Goal: Communication & Community: Answer question/provide support

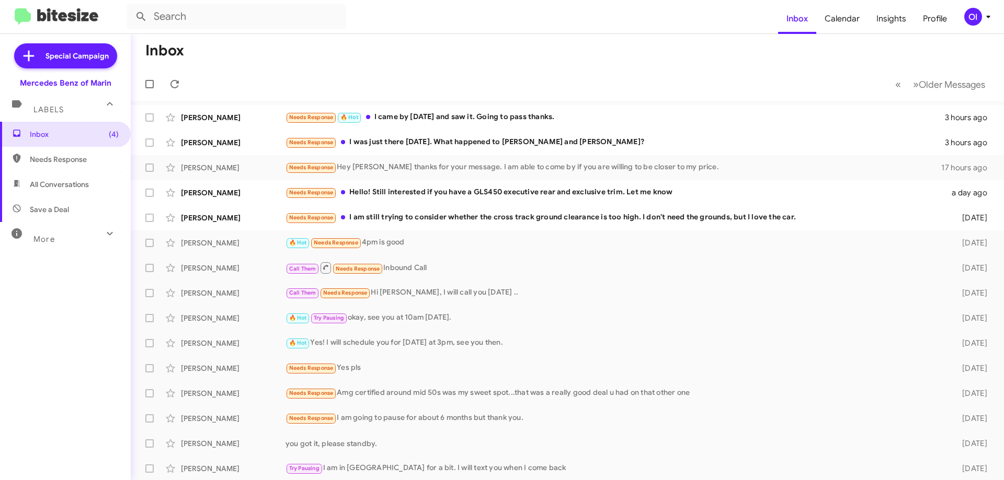
click at [43, 191] on span "All Conversations" at bounding box center [65, 184] width 131 height 25
type input "in:all-conversations"
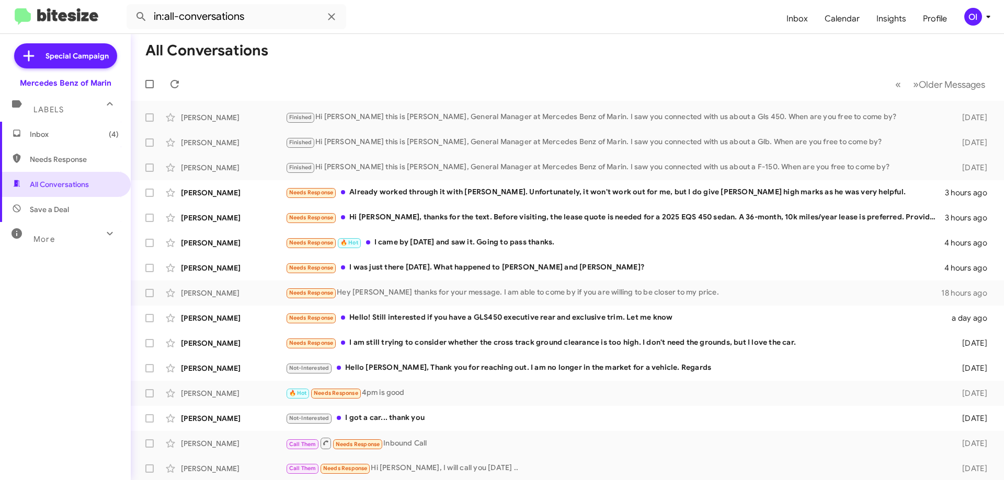
click at [60, 136] on span "Inbox (4)" at bounding box center [74, 134] width 89 height 10
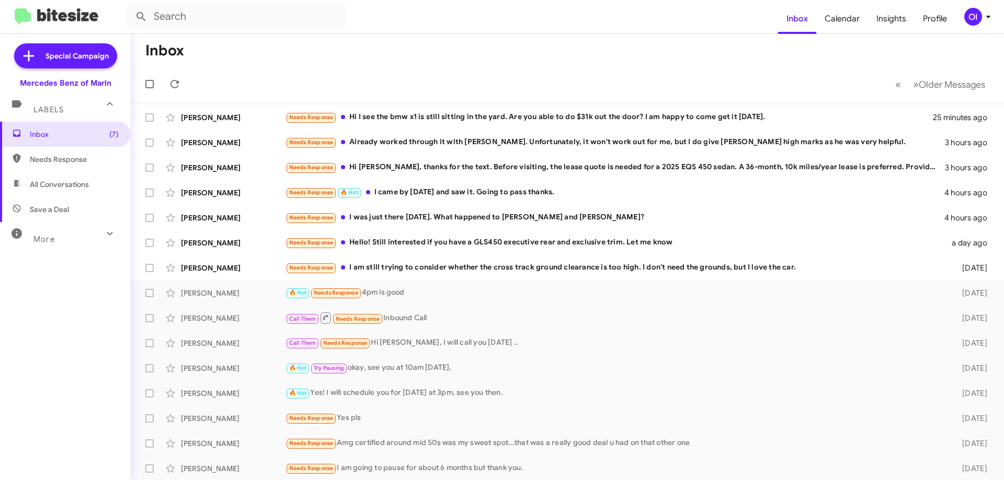
click at [297, 75] on mat-toolbar-row "« Previous » Next Older Messages" at bounding box center [567, 83] width 873 height 33
click at [66, 177] on span "All Conversations" at bounding box center [65, 184] width 131 height 25
type input "in:all-conversations"
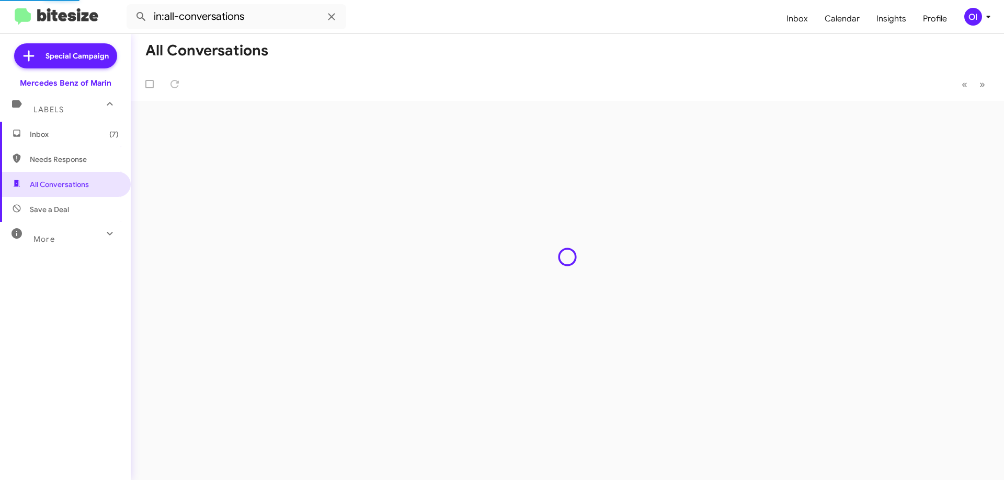
click at [63, 136] on span "Inbox (7)" at bounding box center [74, 134] width 89 height 10
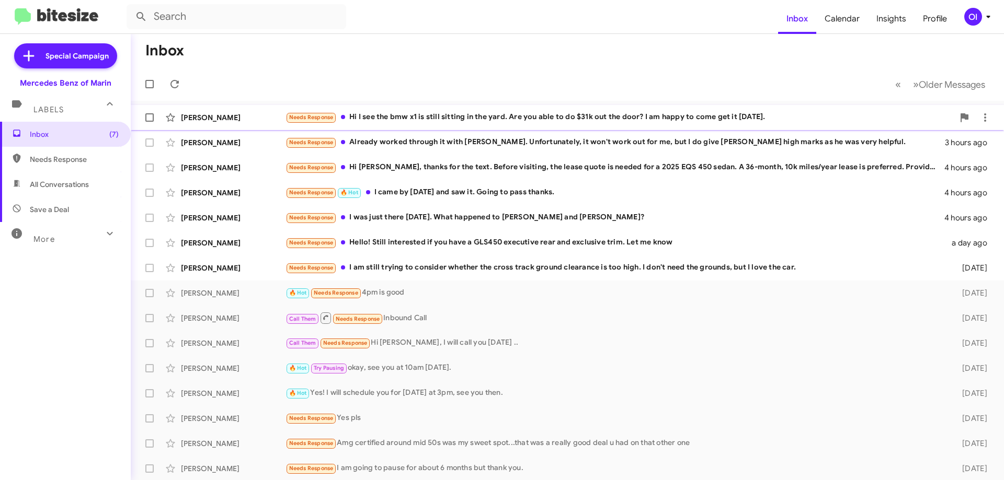
click at [390, 119] on div "Needs Response Hi I see the bmw x1 is still sitting in the yard. Are you able t…" at bounding box center [619, 117] width 668 height 12
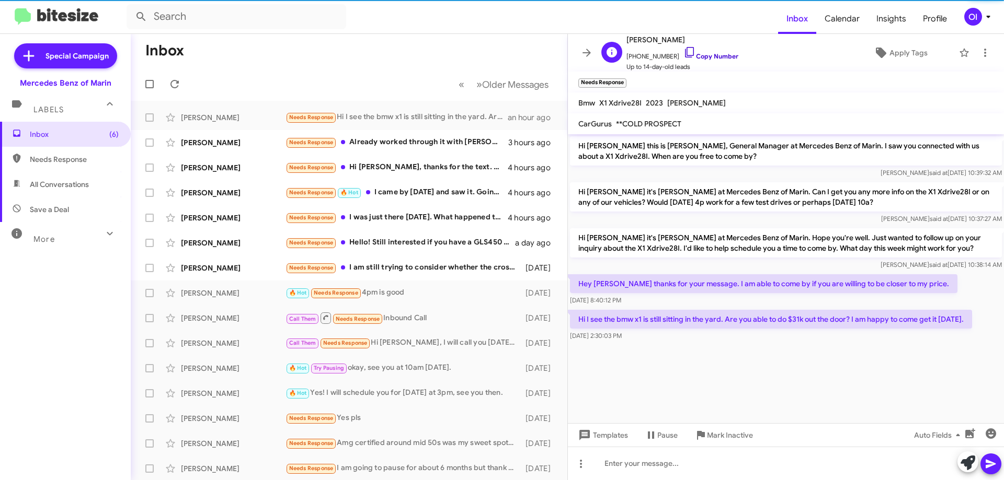
click at [706, 55] on link "Copy Number" at bounding box center [710, 56] width 55 height 8
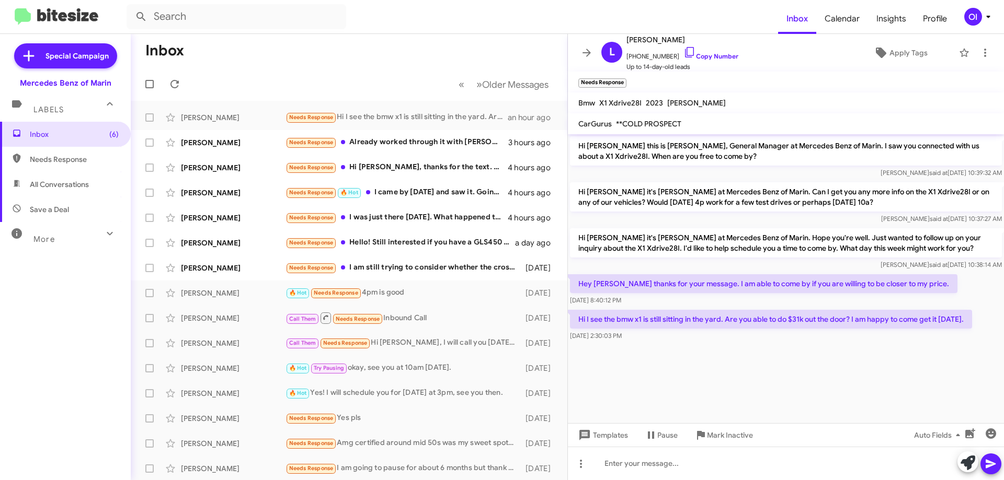
click at [663, 397] on cdk-virtual-scroll-viewport "Hi [PERSON_NAME] this is [PERSON_NAME], General Manager at Mercedes Benz of Mar…" at bounding box center [786, 278] width 436 height 289
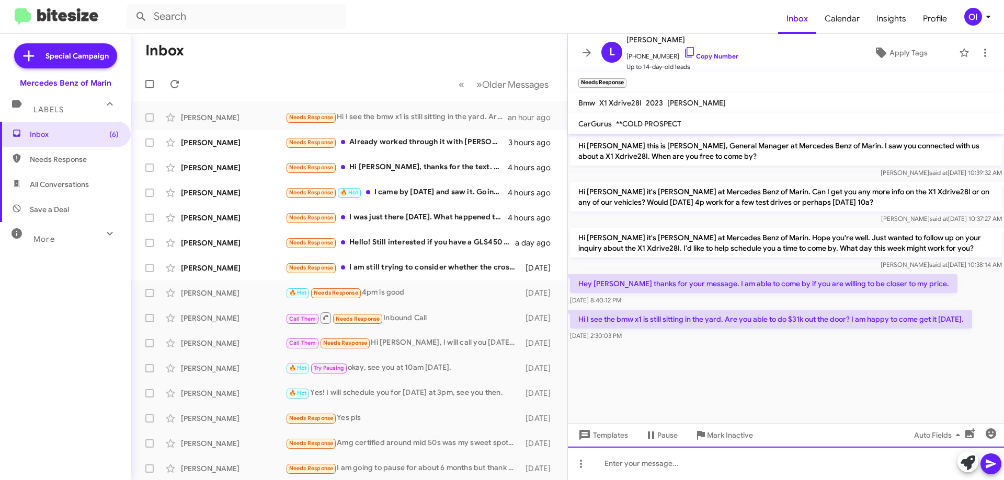
click at [654, 462] on div at bounding box center [786, 463] width 436 height 33
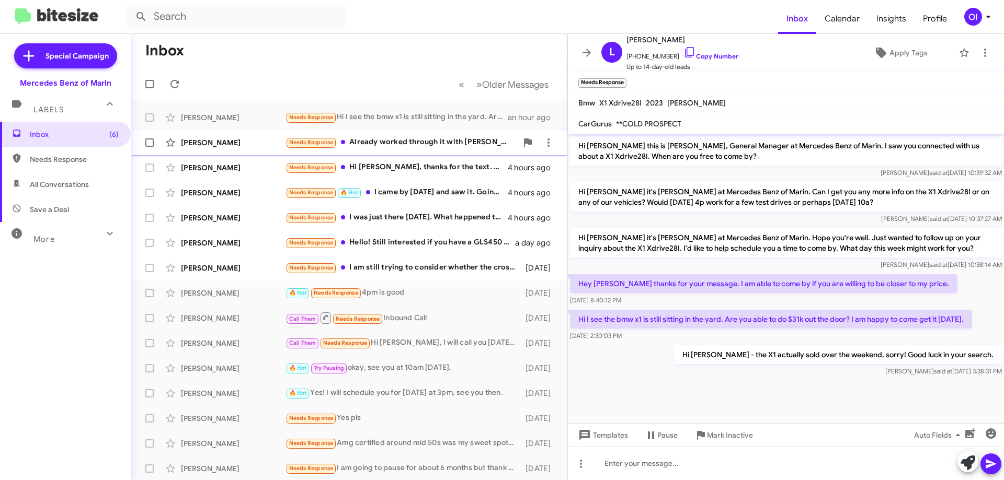
click at [315, 143] on span "Needs Response" at bounding box center [311, 142] width 44 height 7
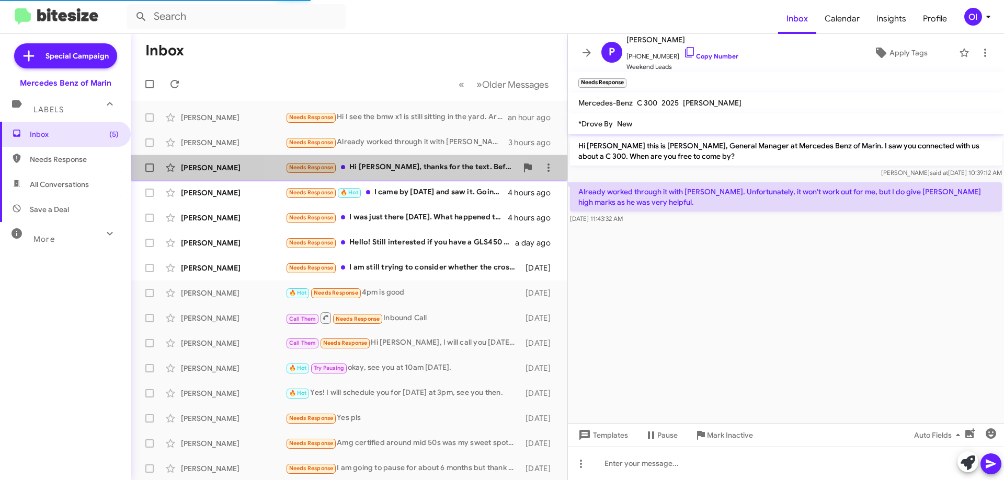
click at [373, 162] on div "Needs Response Hi [PERSON_NAME], thanks for the text. Before visiting, the leas…" at bounding box center [401, 168] width 232 height 12
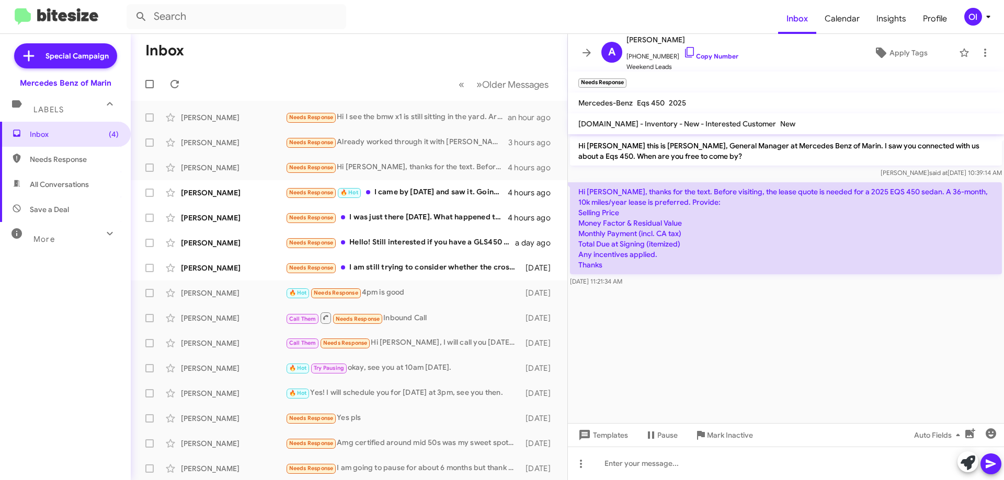
click at [793, 268] on p "Hi [PERSON_NAME], thanks for the text. Before visiting, the lease quote is need…" at bounding box center [786, 228] width 432 height 92
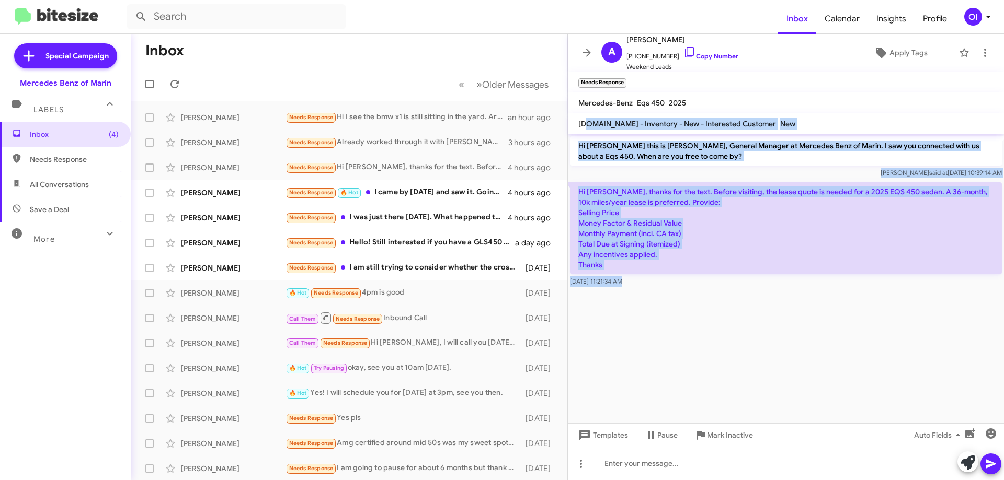
drag, startPoint x: 702, startPoint y: 326, endPoint x: 588, endPoint y: 119, distance: 236.8
click at [589, 119] on div "A [PERSON_NAME] [PHONE_NUMBER] Copy Number Weekend Leads Apply Tags Needs Respo…" at bounding box center [786, 257] width 436 height 447
click at [588, 119] on div "[DOMAIN_NAME] - Inventory - New - Interested Customer" at bounding box center [677, 124] width 202 height 13
drag, startPoint x: 582, startPoint y: 120, endPoint x: 754, endPoint y: 398, distance: 326.8
click at [751, 389] on div "A [PERSON_NAME] [PHONE_NUMBER] Copy Number Weekend Leads Apply Tags Needs Respo…" at bounding box center [786, 257] width 436 height 447
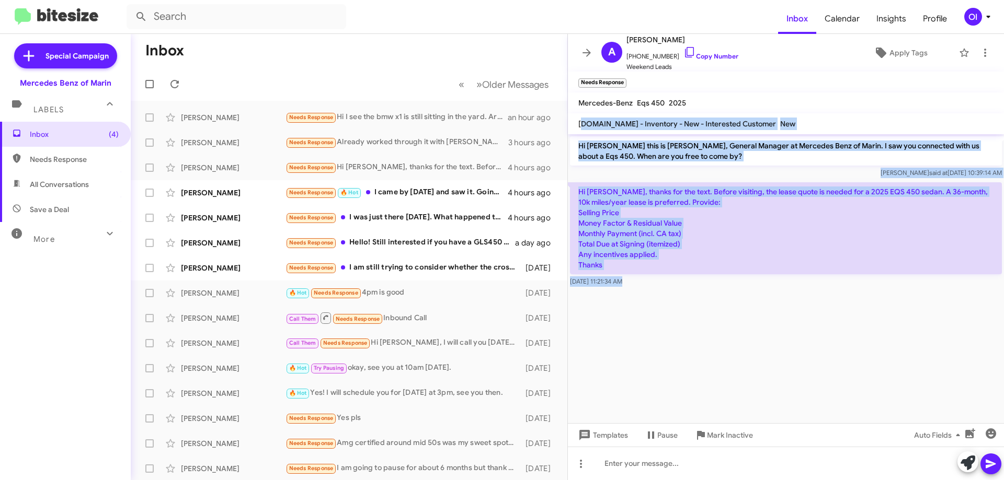
click at [754, 399] on cdk-virtual-scroll-viewport "Hi [PERSON_NAME] this is [PERSON_NAME], General Manager at Mercedes Benz of Mar…" at bounding box center [786, 278] width 436 height 289
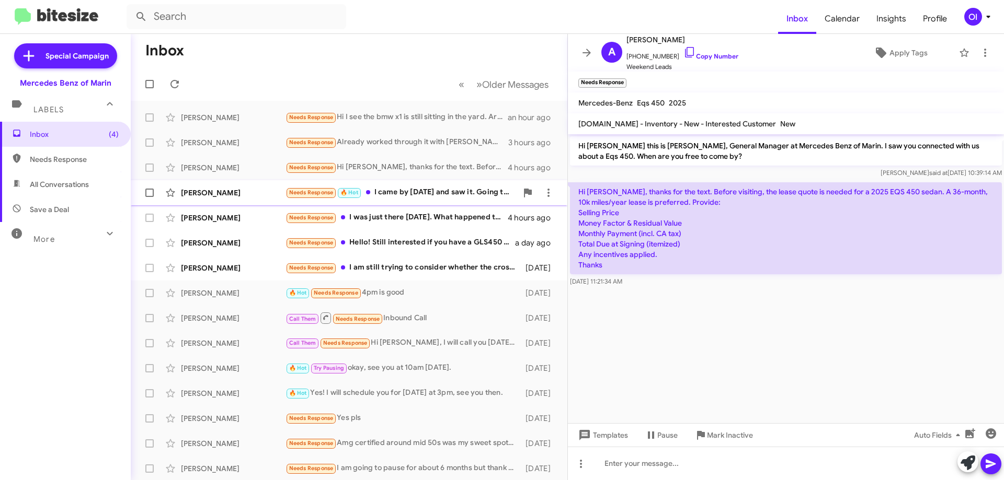
click at [413, 193] on div "Needs Response 🔥 Hot I came by [DATE] and saw it. Going to pass thanks." at bounding box center [401, 193] width 232 height 12
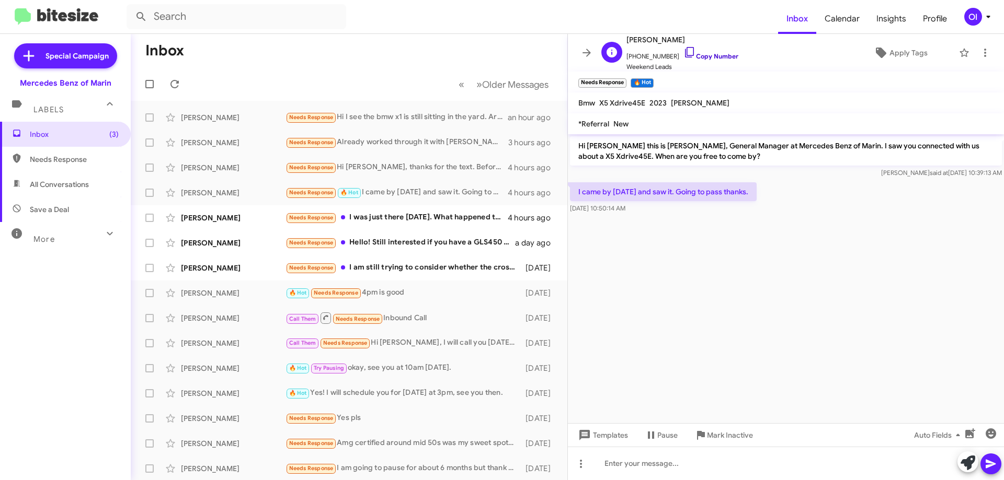
click at [698, 59] on link "Copy Number" at bounding box center [710, 56] width 55 height 8
click at [406, 224] on div "[PERSON_NAME] Needs Response I was just there [DATE]. What happened to [PERSON_…" at bounding box center [349, 218] width 420 height 21
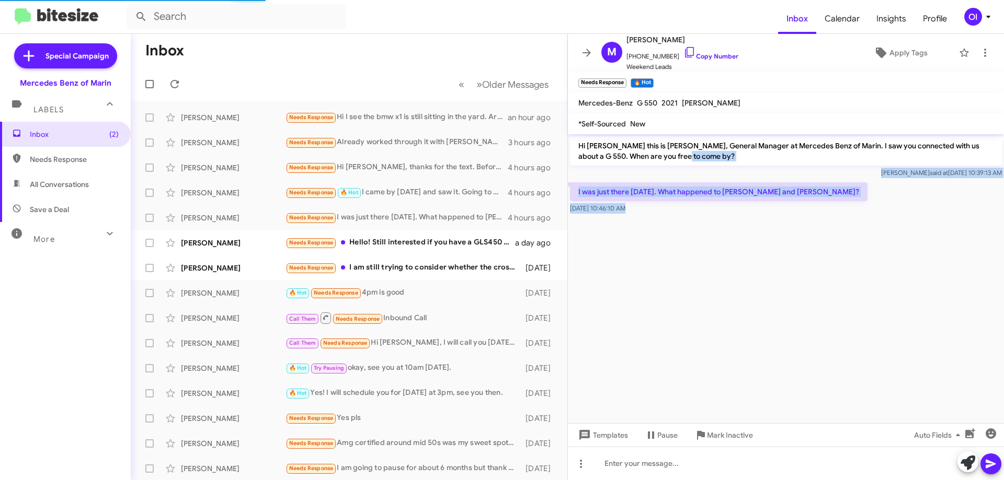
drag, startPoint x: 771, startPoint y: 246, endPoint x: 665, endPoint y: 154, distance: 140.1
click at [666, 154] on cdk-virtual-scroll-viewport "Hi [PERSON_NAME] this is [PERSON_NAME], General Manager at Mercedes Benz of Mar…" at bounding box center [786, 278] width 436 height 289
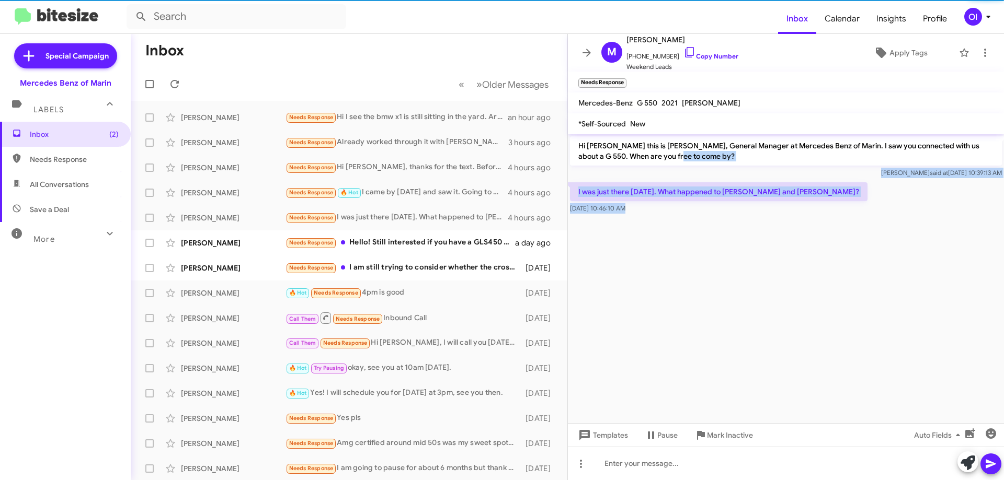
click at [664, 151] on p "Hi [PERSON_NAME] this is [PERSON_NAME], General Manager at Mercedes Benz of Mar…" at bounding box center [786, 150] width 432 height 29
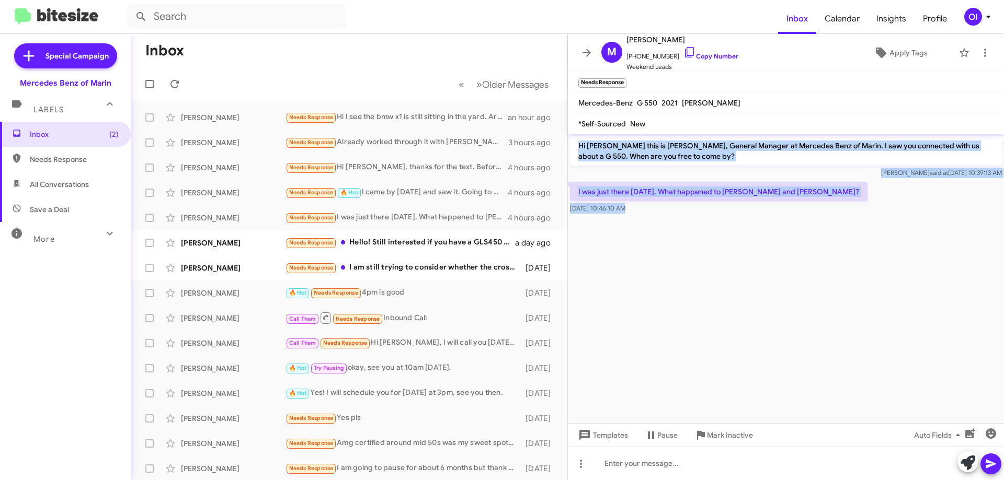
drag, startPoint x: 648, startPoint y: 131, endPoint x: 750, endPoint y: 261, distance: 165.3
click at [748, 258] on div "M [PERSON_NAME] [PHONE_NUMBER] Copy Number Weekend Leads Apply Tags Needs Respo…" at bounding box center [786, 257] width 436 height 447
click at [750, 261] on cdk-virtual-scroll-viewport "Hi [PERSON_NAME] this is [PERSON_NAME], General Manager at Mercedes Benz of Mar…" at bounding box center [786, 278] width 436 height 289
drag, startPoint x: 728, startPoint y: 251, endPoint x: 636, endPoint y: 147, distance: 138.9
click at [636, 147] on cdk-virtual-scroll-viewport "Hi [PERSON_NAME] this is [PERSON_NAME], General Manager at Mercedes Benz of Mar…" at bounding box center [786, 278] width 436 height 289
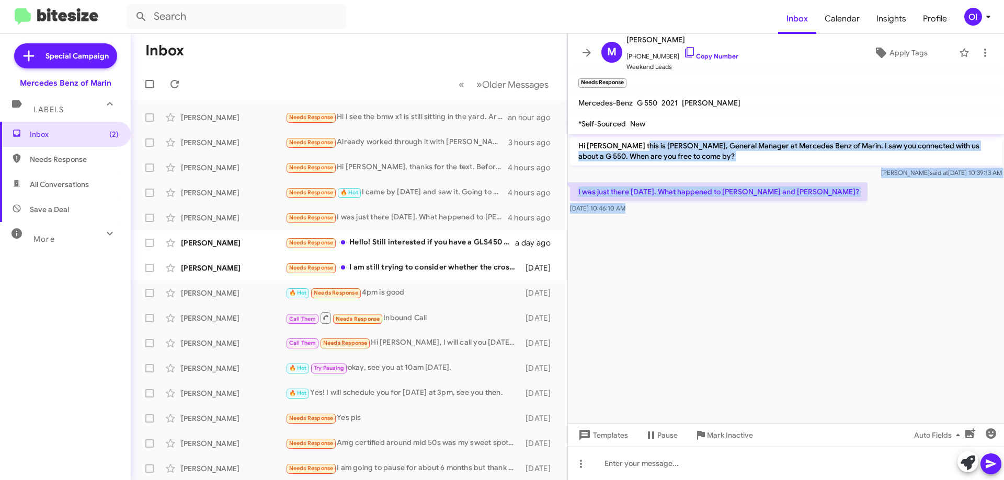
click at [636, 147] on p "Hi [PERSON_NAME] this is [PERSON_NAME], General Manager at Mercedes Benz of Mar…" at bounding box center [786, 150] width 432 height 29
drag, startPoint x: 625, startPoint y: 140, endPoint x: 763, endPoint y: 292, distance: 205.4
click at [763, 291] on cdk-virtual-scroll-viewport "Hi [PERSON_NAME] this is [PERSON_NAME], General Manager at Mercedes Benz of Mar…" at bounding box center [786, 278] width 436 height 289
drag, startPoint x: 763, startPoint y: 292, endPoint x: 753, endPoint y: 288, distance: 10.6
click at [763, 292] on cdk-virtual-scroll-viewport "Hi [PERSON_NAME] this is [PERSON_NAME], General Manager at Mercedes Benz of Mar…" at bounding box center [786, 278] width 436 height 289
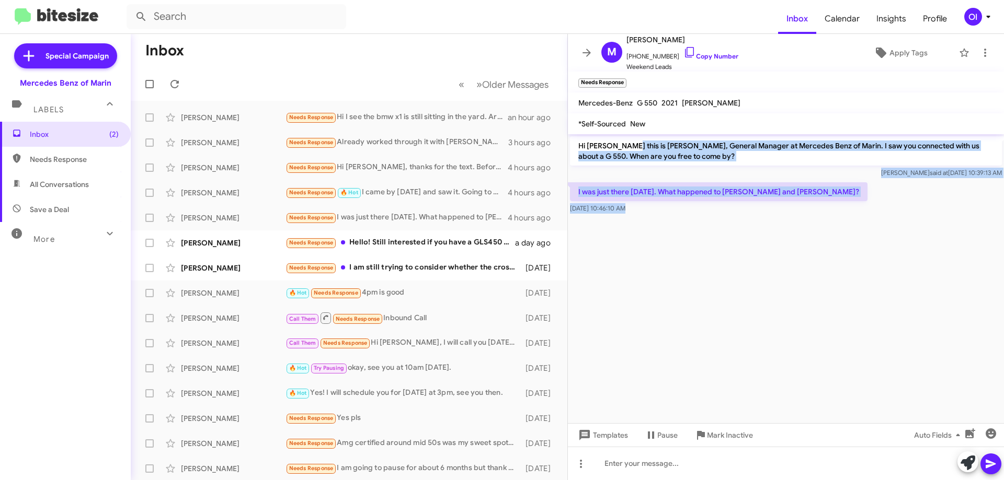
click at [737, 292] on cdk-virtual-scroll-viewport "Hi [PERSON_NAME] this is [PERSON_NAME], General Manager at Mercedes Benz of Mar…" at bounding box center [786, 278] width 436 height 289
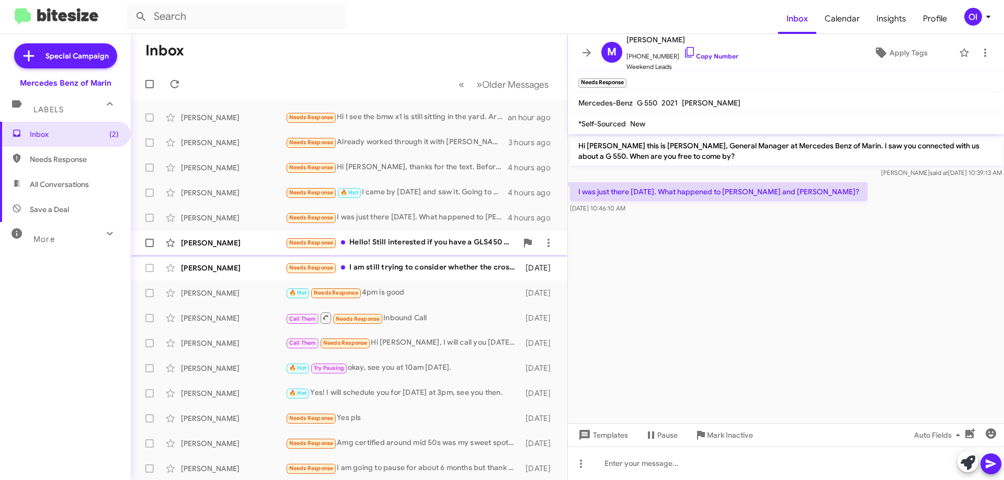
click at [394, 242] on div "Needs Response Hello! Still interested if you have a GLS450 executive rear and …" at bounding box center [401, 243] width 232 height 12
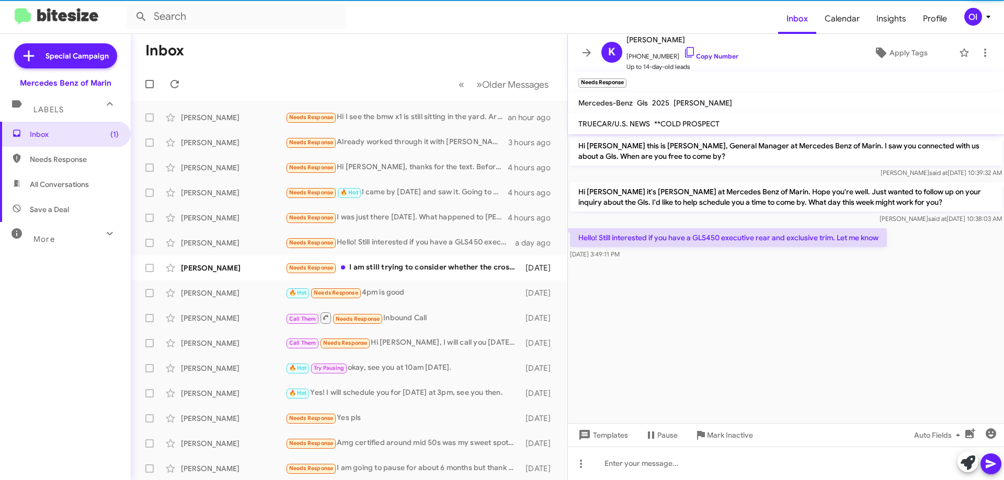
drag, startPoint x: 624, startPoint y: 243, endPoint x: 700, endPoint y: 265, distance: 78.9
click at [700, 265] on cdk-virtual-scroll-viewport "Hi [PERSON_NAME] this is [PERSON_NAME], General Manager at Mercedes Benz of Mar…" at bounding box center [786, 278] width 436 height 289
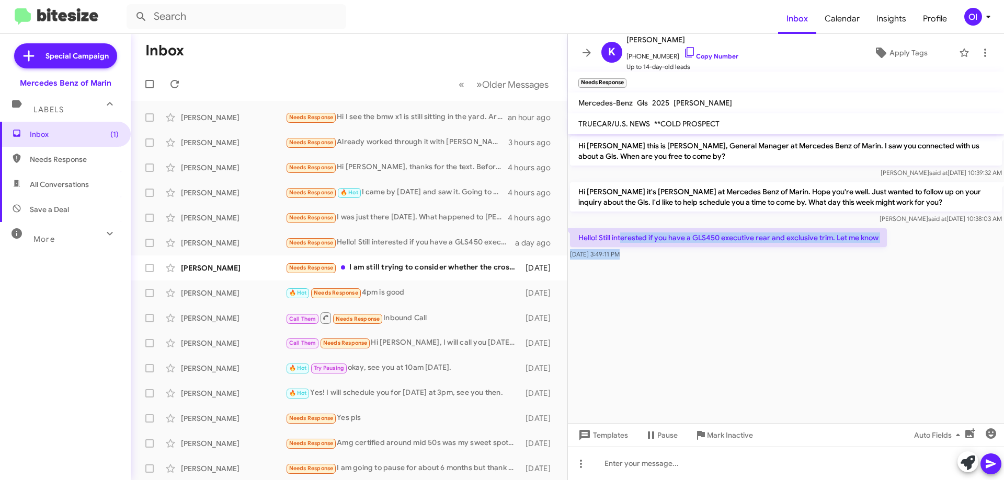
click at [700, 265] on div at bounding box center [786, 266] width 436 height 8
drag, startPoint x: 703, startPoint y: 264, endPoint x: 640, endPoint y: 237, distance: 68.4
click at [640, 237] on cdk-virtual-scroll-viewport "Hi [PERSON_NAME] this is [PERSON_NAME], General Manager at Mercedes Benz of Mar…" at bounding box center [786, 278] width 436 height 289
click at [640, 237] on p "Hello! Still interested if you have a GLS450 executive rear and exclusive trim.…" at bounding box center [728, 237] width 317 height 19
drag, startPoint x: 622, startPoint y: 236, endPoint x: 683, endPoint y: 258, distance: 65.5
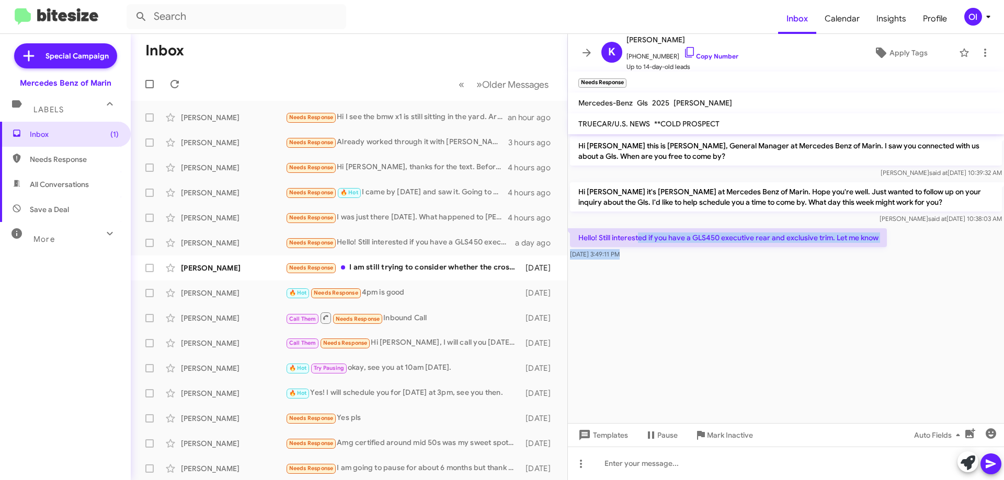
click at [683, 258] on div "Hello! Still interested if you have a GLS450 executive rear and exclusive trim.…" at bounding box center [728, 243] width 317 height 31
click at [683, 258] on div "[DATE] 3:49:11 PM" at bounding box center [728, 254] width 317 height 10
drag, startPoint x: 689, startPoint y: 258, endPoint x: 640, endPoint y: 224, distance: 59.5
click at [640, 224] on div "Hi [PERSON_NAME] this is [PERSON_NAME], General Manager at Mercedes Benz of Mar…" at bounding box center [786, 198] width 436 height 128
click at [639, 226] on div "Hi [PERSON_NAME] it's [PERSON_NAME] at Mercedes Benz of Marin. Hope you're well…" at bounding box center [786, 203] width 436 height 46
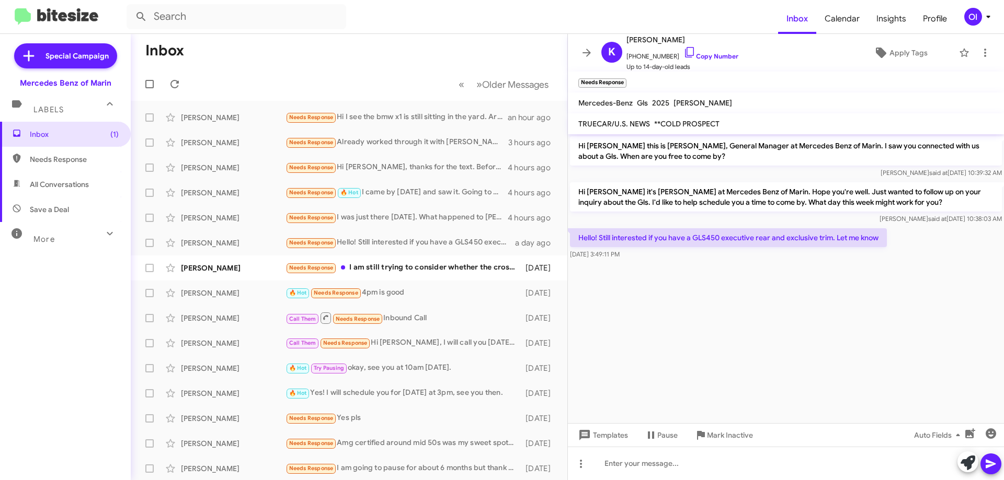
click at [717, 298] on cdk-virtual-scroll-viewport "Hi [PERSON_NAME] this is [PERSON_NAME], General Manager at Mercedes Benz of Mar…" at bounding box center [786, 278] width 436 height 289
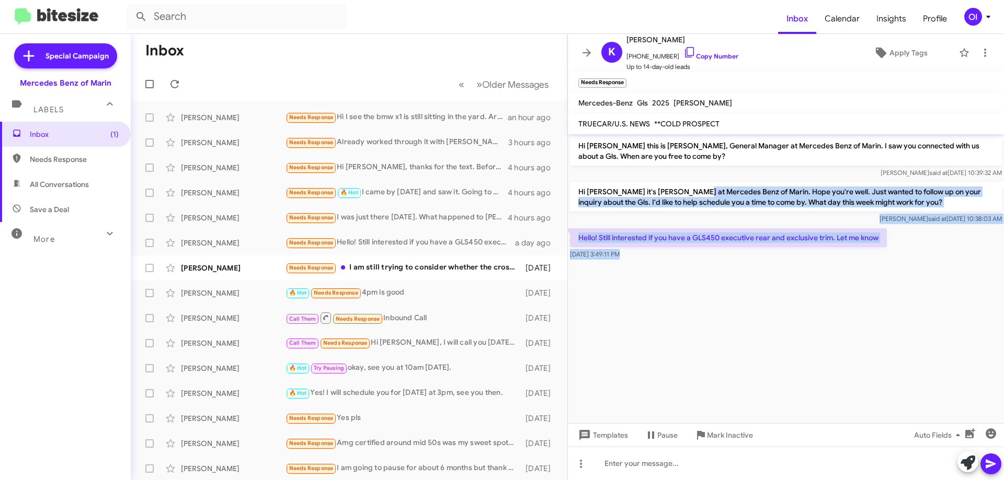
drag, startPoint x: 777, startPoint y: 262, endPoint x: 690, endPoint y: 187, distance: 115.7
click at [690, 187] on cdk-virtual-scroll-viewport "Hi [PERSON_NAME] this is [PERSON_NAME], General Manager at Mercedes Benz of Mar…" at bounding box center [786, 278] width 436 height 289
click at [690, 187] on p "Hi [PERSON_NAME] it's [PERSON_NAME] at Mercedes Benz of Marin. Hope you're well…" at bounding box center [786, 196] width 432 height 29
drag, startPoint x: 699, startPoint y: 211, endPoint x: 764, endPoint y: 271, distance: 88.8
click at [763, 270] on cdk-virtual-scroll-viewport "Hi [PERSON_NAME] this is [PERSON_NAME], General Manager at Mercedes Benz of Mar…" at bounding box center [786, 278] width 436 height 289
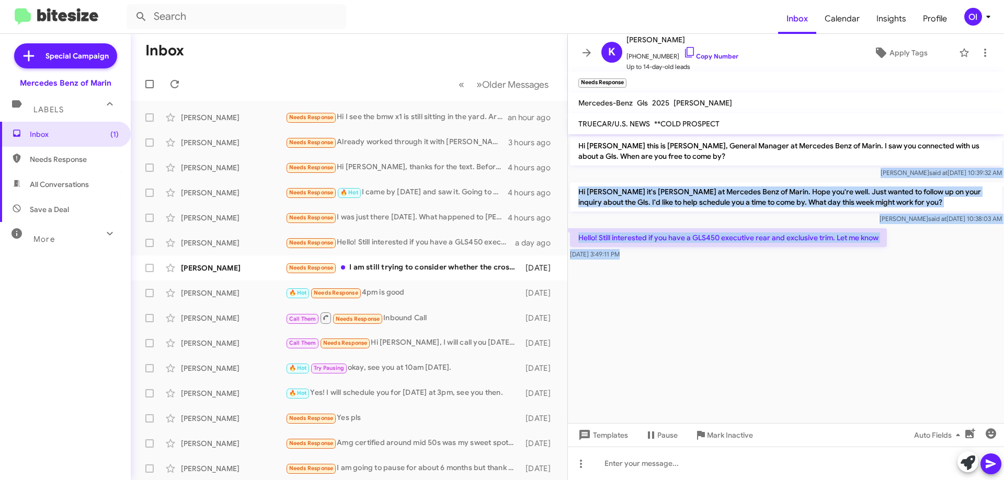
click at [764, 271] on cdk-virtual-scroll-viewport "Hi [PERSON_NAME] this is [PERSON_NAME], General Manager at Mercedes Benz of Mar…" at bounding box center [786, 278] width 436 height 289
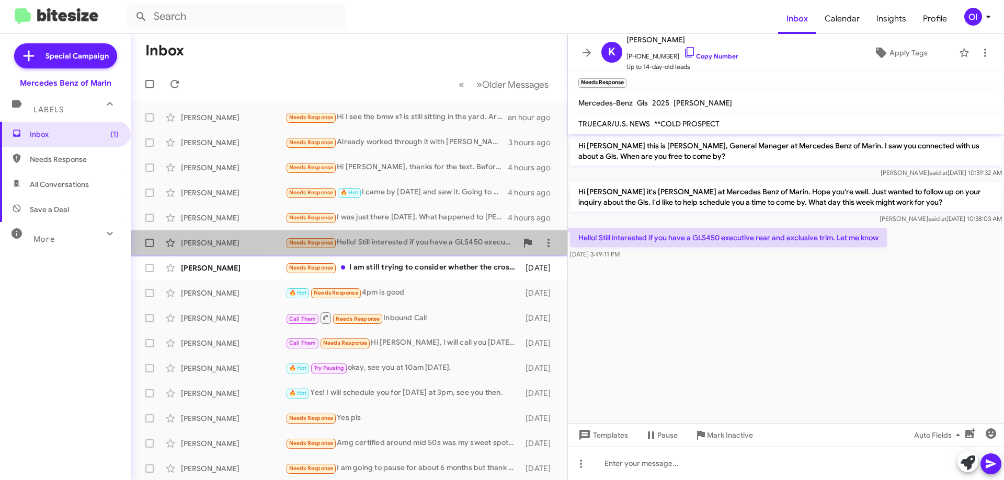
click at [373, 255] on span "[PERSON_NAME] Needs Response Hello! Still interested if you have a GLS450 execu…" at bounding box center [349, 243] width 437 height 25
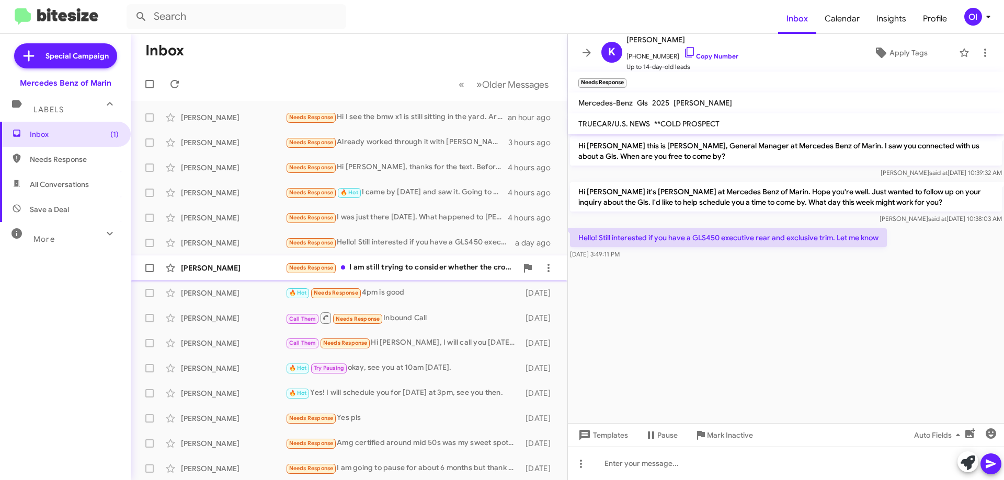
click at [375, 266] on div "Needs Response I am still trying to consider whether the cross track ground cle…" at bounding box center [401, 268] width 232 height 12
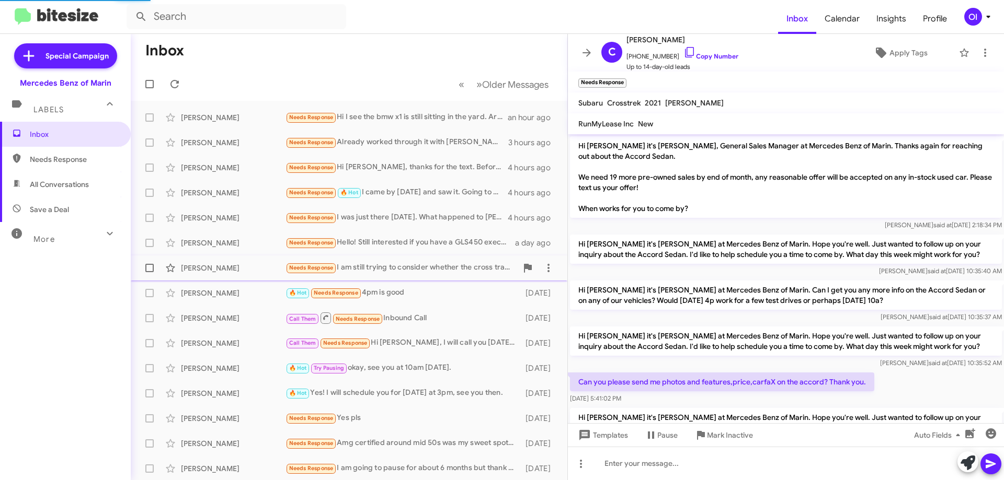
scroll to position [305, 0]
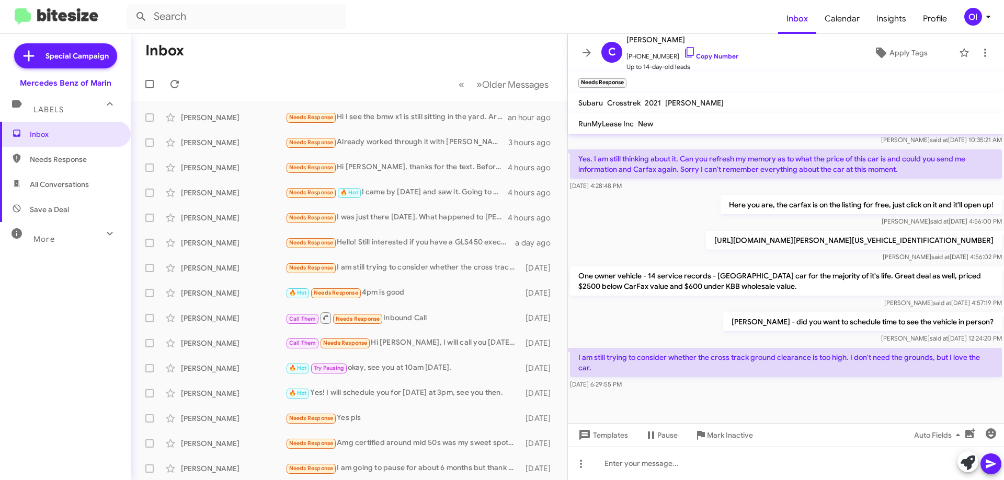
drag, startPoint x: 747, startPoint y: 325, endPoint x: 843, endPoint y: 387, distance: 113.8
click at [842, 386] on div "Hi [PERSON_NAME] it's [PERSON_NAME], General Sales Manager at Mercedes Benz of …" at bounding box center [786, 111] width 436 height 563
click at [843, 387] on div "[DATE] 6:29:55 PM" at bounding box center [786, 385] width 432 height 10
drag, startPoint x: 838, startPoint y: 386, endPoint x: 743, endPoint y: 320, distance: 115.6
click at [743, 320] on div "Hi [PERSON_NAME] it's [PERSON_NAME], General Sales Manager at Mercedes Benz of …" at bounding box center [786, 111] width 436 height 563
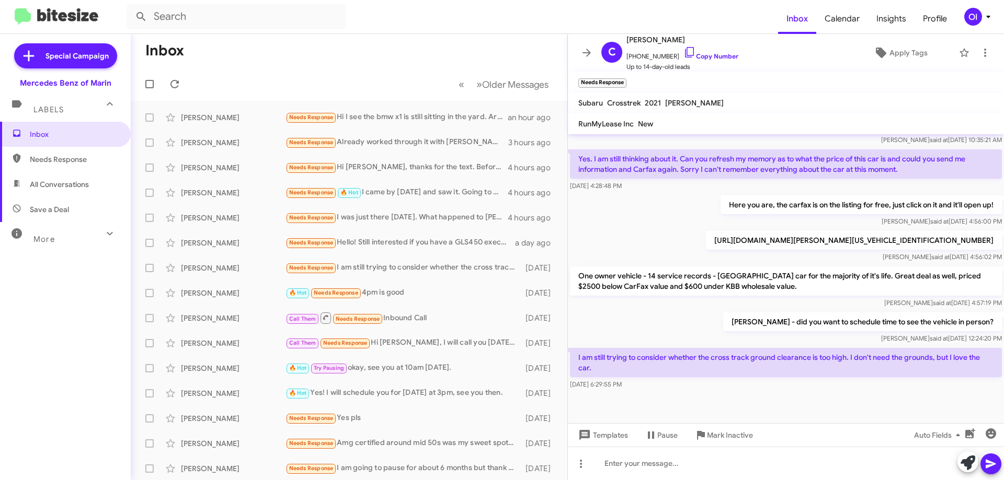
click at [743, 320] on div "[PERSON_NAME] - did you want to schedule time to see the vehicle in person? [PE…" at bounding box center [786, 329] width 436 height 36
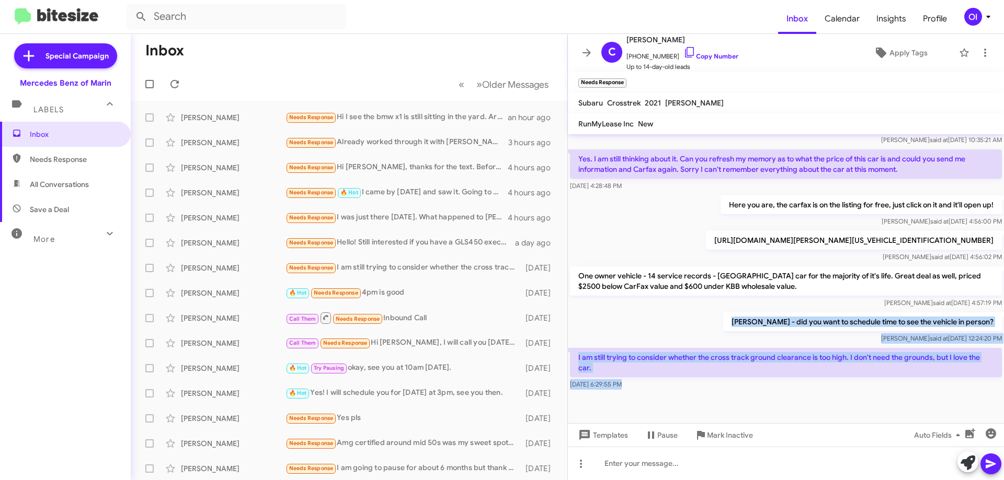
drag, startPoint x: 743, startPoint y: 320, endPoint x: 812, endPoint y: 384, distance: 94.0
click at [812, 382] on div "Hi [PERSON_NAME] it's [PERSON_NAME], General Sales Manager at Mercedes Benz of …" at bounding box center [786, 111] width 436 height 563
click at [812, 384] on div "[DATE] 6:29:55 PM" at bounding box center [786, 385] width 432 height 10
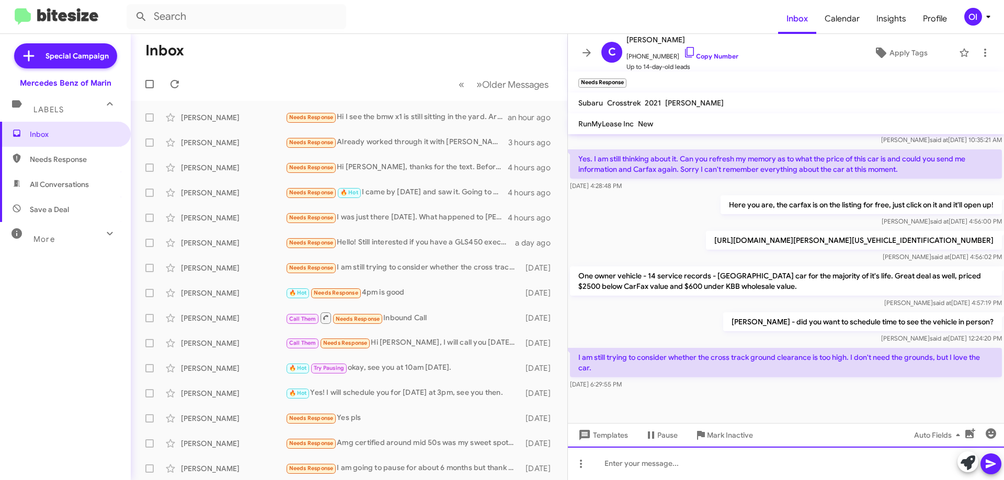
click at [796, 471] on div at bounding box center [786, 463] width 436 height 33
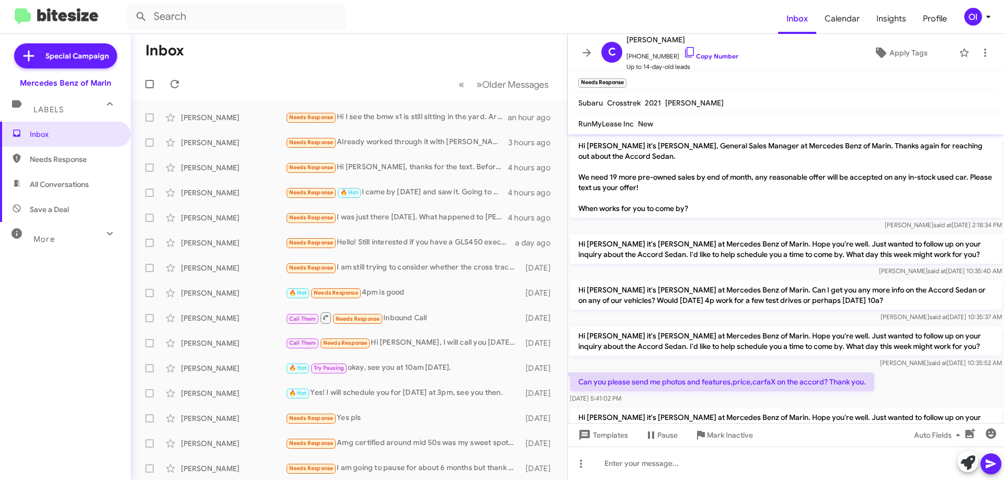
click at [81, 194] on span "All Conversations" at bounding box center [65, 184] width 131 height 25
type input "in:all-conversations"
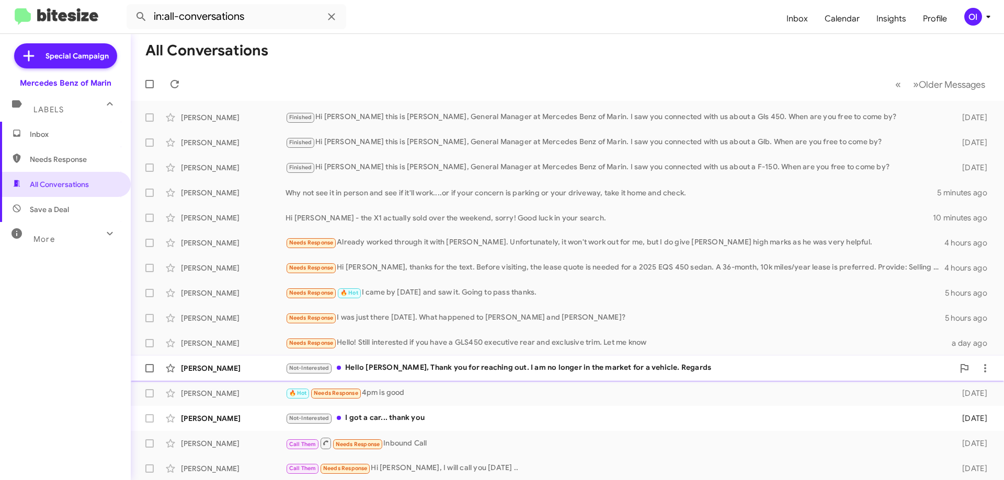
click at [551, 368] on div "Not-Interested Hello [PERSON_NAME], Thank you for reaching out. I am no longer …" at bounding box center [619, 368] width 668 height 12
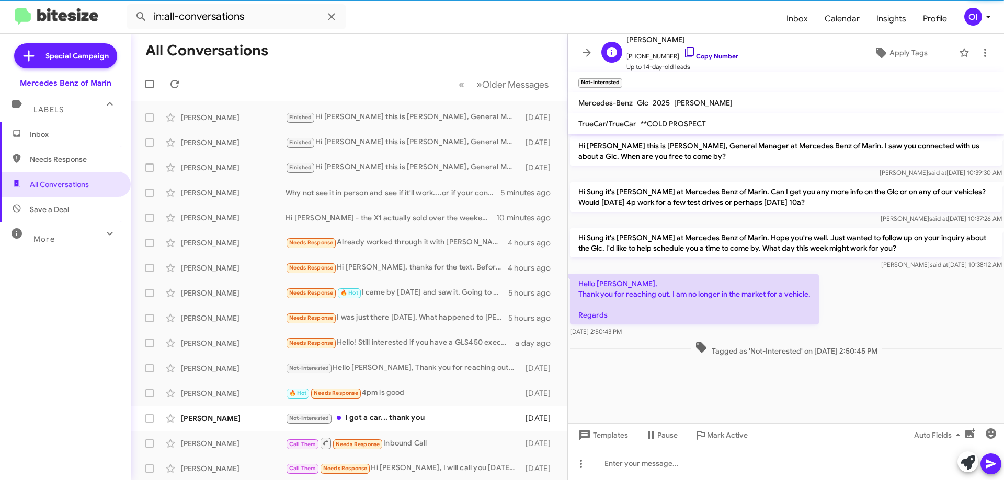
click at [714, 52] on link "Copy Number" at bounding box center [710, 56] width 55 height 8
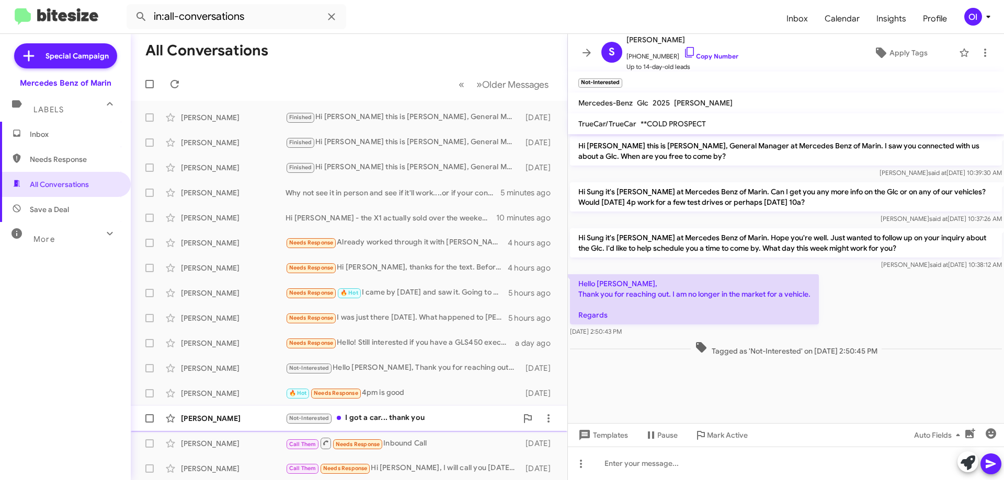
click at [409, 426] on div "[PERSON_NAME] Not-Interested I got a car... thank you [DATE]" at bounding box center [349, 418] width 420 height 21
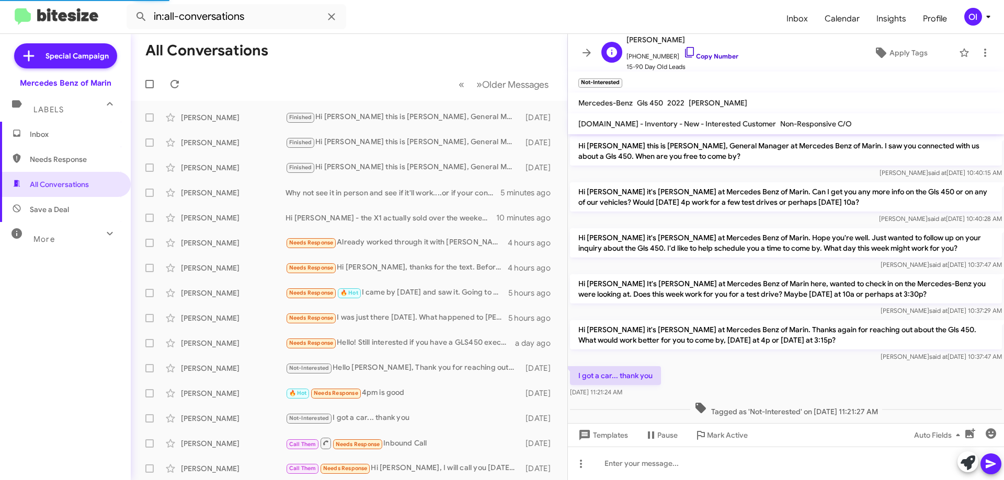
scroll to position [14, 0]
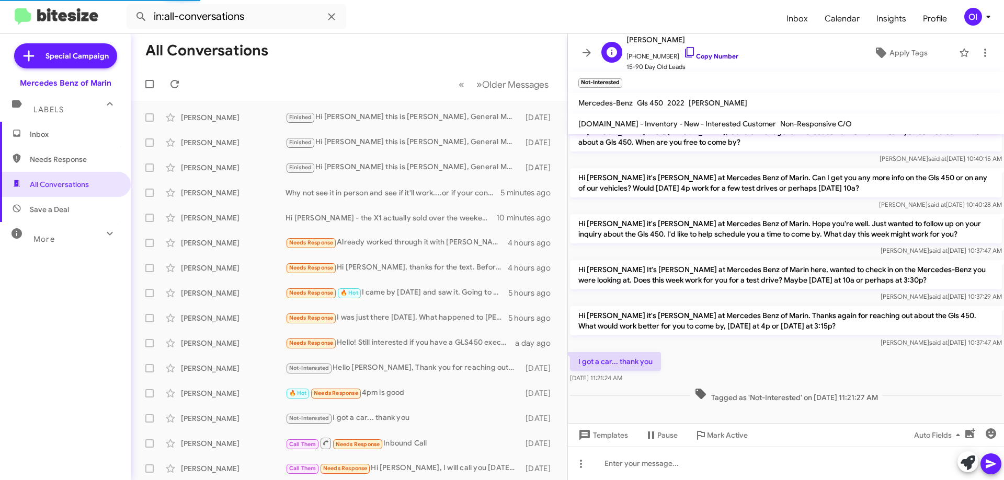
click at [698, 55] on link "Copy Number" at bounding box center [710, 56] width 55 height 8
click at [64, 122] on span "Inbox" at bounding box center [65, 134] width 131 height 25
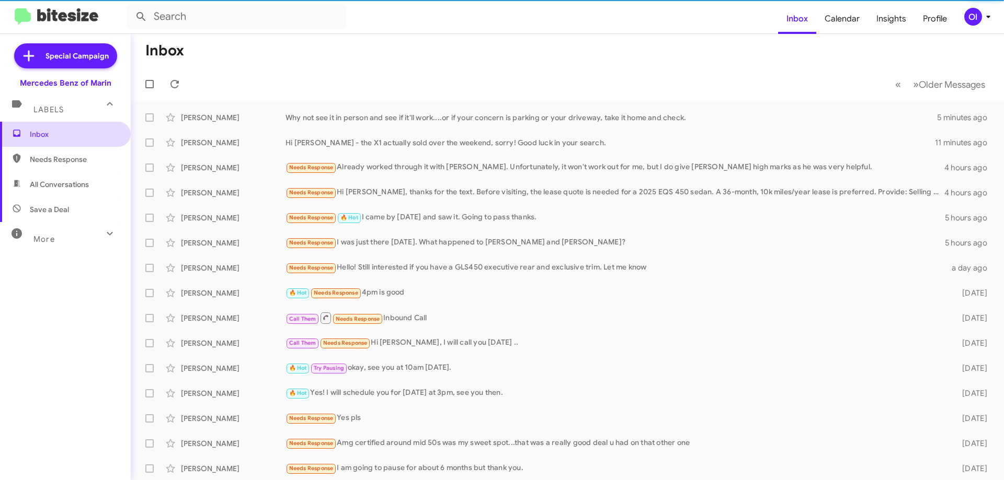
click at [63, 130] on span "Inbox" at bounding box center [74, 134] width 89 height 10
